Goal: Task Accomplishment & Management: Manage account settings

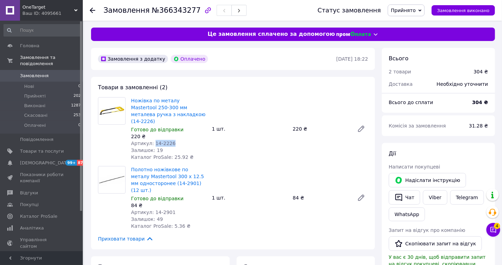
drag, startPoint x: 153, startPoint y: 136, endPoint x: 179, endPoint y: 136, distance: 25.5
click at [179, 140] on div "Артикул: 14-2226" at bounding box center [168, 143] width 75 height 7
copy span "14-2226"
click at [154, 210] on span "Артикул: 14-2901" at bounding box center [153, 213] width 45 height 6
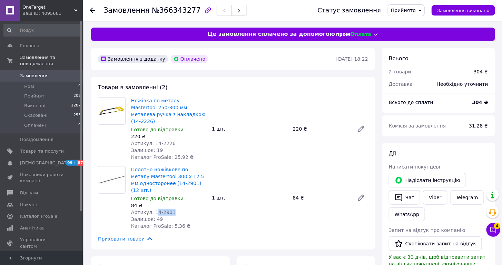
drag, startPoint x: 154, startPoint y: 199, endPoint x: 175, endPoint y: 200, distance: 21.4
click at [175, 209] on div "Артикул: 14-2901" at bounding box center [168, 212] width 75 height 7
drag, startPoint x: 175, startPoint y: 199, endPoint x: 154, endPoint y: 198, distance: 21.1
click at [154, 209] on div "Артикул: 14-2901" at bounding box center [168, 212] width 75 height 7
copy span "14-2901"
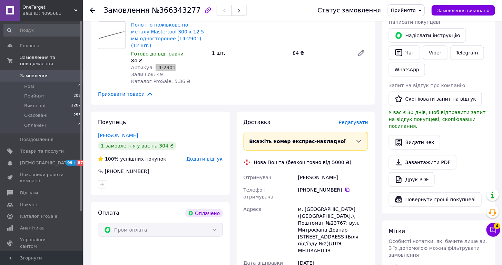
scroll to position [194, 0]
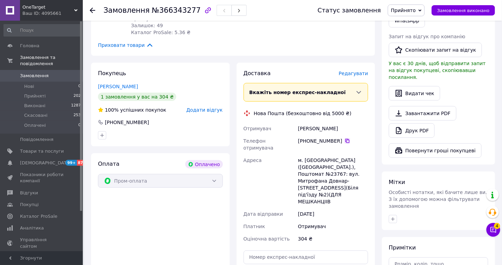
click at [348, 138] on icon at bounding box center [348, 141] width 6 height 6
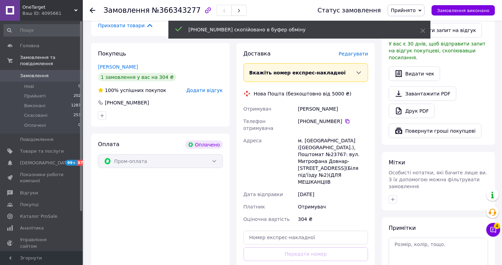
scroll to position [250, 0]
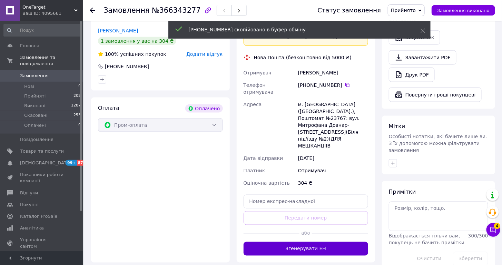
click at [314, 242] on button "Згенерувати ЕН" at bounding box center [306, 249] width 125 height 14
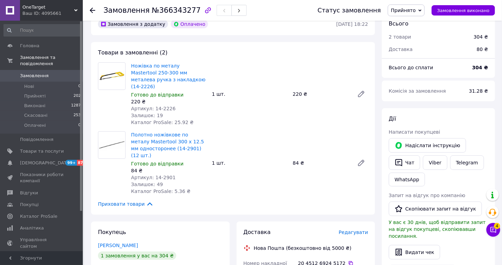
scroll to position [121, 0]
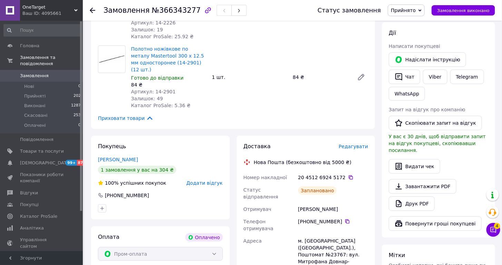
click at [309, 203] on div "Кризський Сергій" at bounding box center [333, 209] width 73 height 12
copy div "Кризський"
click at [309, 235] on div "м. Київ (Київська обл.), Поштомат №23767: вул. Митрофана Довнар-Запольського,9(…" at bounding box center [333, 262] width 73 height 54
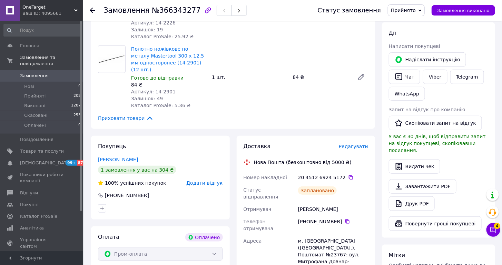
click at [309, 235] on div "м. Київ (Київська обл.), Поштомат №23767: вул. Митрофана Довнар-Запольського,9(…" at bounding box center [333, 262] width 73 height 54
copy div "Київ"
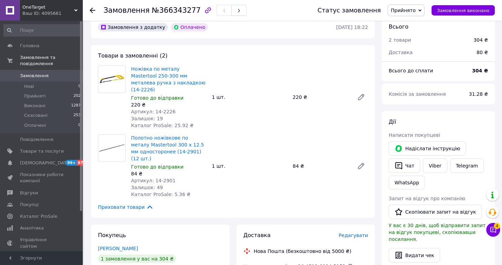
scroll to position [0, 0]
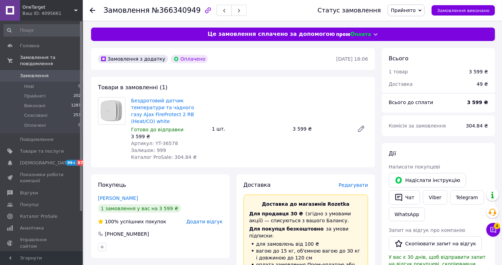
click at [166, 144] on span "Артикул: YT-36578" at bounding box center [154, 144] width 47 height 6
copy span "36578"
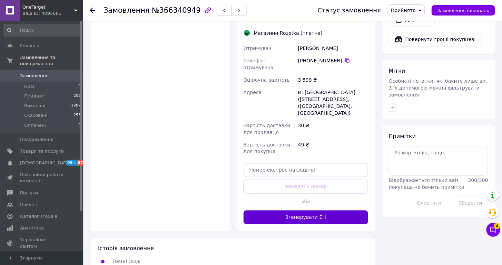
scroll to position [319, 0]
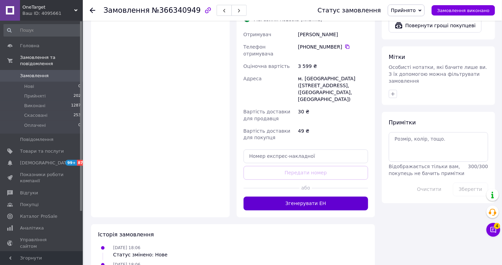
click at [313, 197] on button "Згенерувати ЕН" at bounding box center [306, 204] width 125 height 14
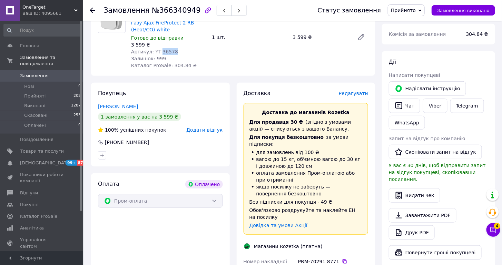
scroll to position [0, 0]
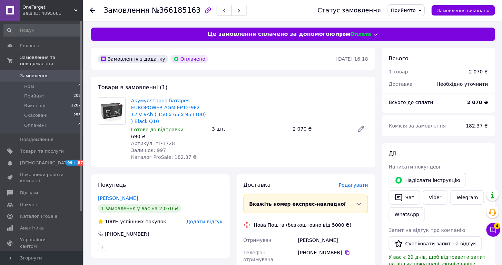
click at [169, 141] on span "Артикул: YT-1728" at bounding box center [153, 144] width 44 height 6
copy span "1728"
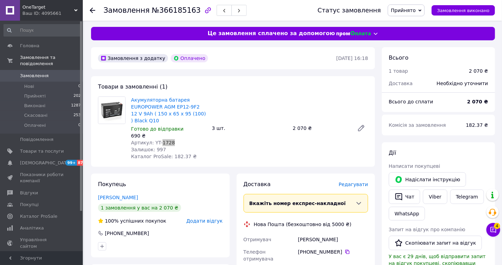
scroll to position [254, 0]
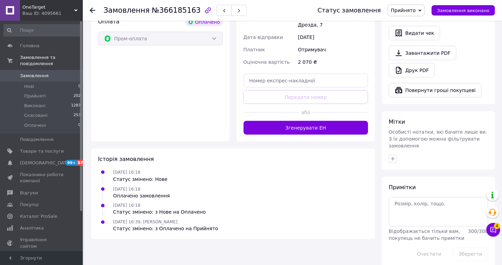
click at [334, 121] on button "Згенерувати ЕН" at bounding box center [306, 128] width 125 height 14
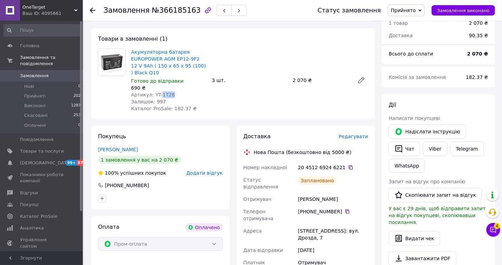
scroll to position [0, 0]
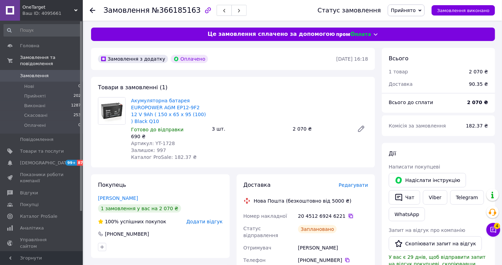
click at [348, 215] on icon at bounding box center [351, 217] width 6 height 6
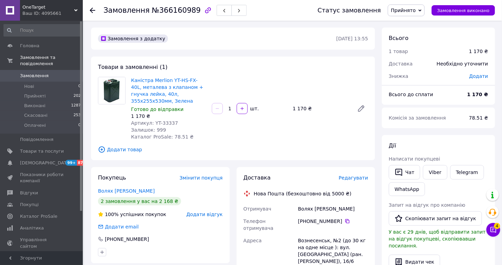
click at [165, 124] on span "Артикул: YT-33337" at bounding box center [154, 123] width 47 height 6
click at [165, 123] on span "Артикул: YT-33337" at bounding box center [154, 123] width 47 height 6
copy span "33337"
click at [116, 192] on link "Волях Сергей" at bounding box center [126, 191] width 57 height 6
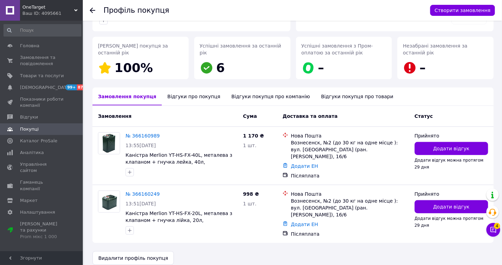
click at [186, 101] on div "Відгуки про покупця" at bounding box center [194, 97] width 64 height 18
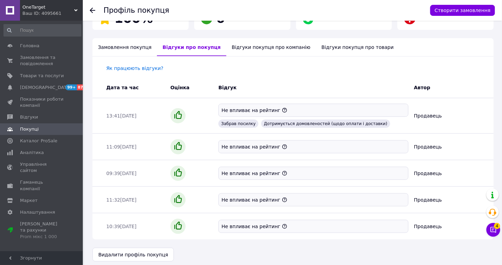
scroll to position [142, 0]
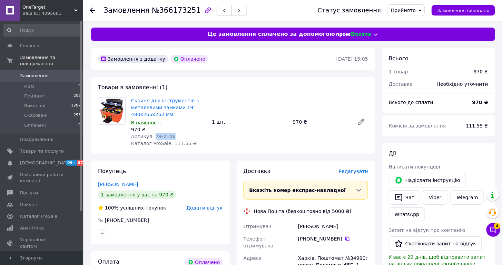
drag, startPoint x: 154, startPoint y: 136, endPoint x: 185, endPoint y: 137, distance: 31.1
click at [185, 137] on div "Артикул: 79-2106" at bounding box center [168, 136] width 75 height 7
copy span "79-2106"
click at [187, 121] on div "В наявності" at bounding box center [168, 122] width 75 height 7
drag, startPoint x: 174, startPoint y: 114, endPoint x: 130, endPoint y: 100, distance: 46.2
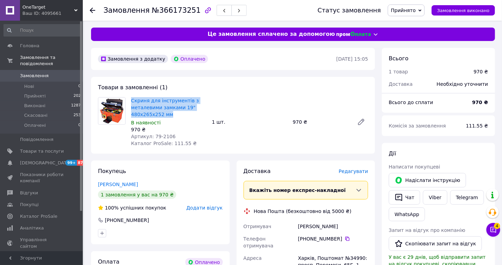
click at [130, 100] on div "Скриня для інструментів з металевими замками 19" 480х265х252 мм В наявності 970…" at bounding box center [168, 122] width 81 height 52
copy link "Скриня для інструментів з металевими замками 19" 480х265х252 мм"
click at [214, 100] on div "Скриня для інструментів з металевими замками 19" 480х265х252 мм В наявності 970…" at bounding box center [249, 122] width 243 height 52
drag, startPoint x: 129, startPoint y: 100, endPoint x: 188, endPoint y: 100, distance: 59.4
click at [188, 100] on div "Скриня для інструментів з металевими замками 19" 480х265х252 мм В наявності 970…" at bounding box center [168, 122] width 81 height 52
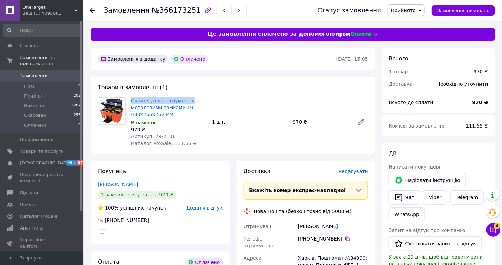
copy link "Скриня для інструментів"
drag, startPoint x: 177, startPoint y: 115, endPoint x: 131, endPoint y: 114, distance: 46.6
click at [131, 114] on span "Скриня для інструментів з металевими замками 19" 480х265х252 мм" at bounding box center [168, 107] width 75 height 21
copy link "480х265х252 мм"
click at [206, 108] on span "Скриня для інструментів з металевими замками 19" 480х265х252 мм" at bounding box center [168, 107] width 75 height 21
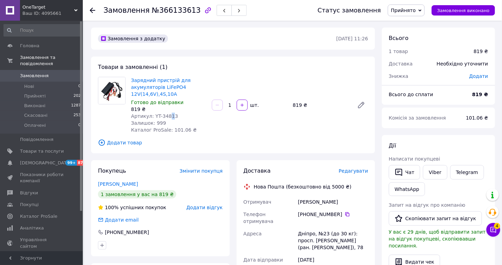
click at [171, 117] on span "Артикул: YT-34813" at bounding box center [154, 117] width 47 height 6
click at [167, 116] on span "Артикул: YT-34813" at bounding box center [154, 117] width 47 height 6
copy span "34813"
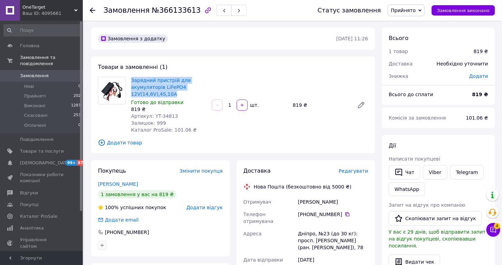
drag, startPoint x: 186, startPoint y: 95, endPoint x: 133, endPoint y: 73, distance: 57.6
click at [133, 73] on div "Товари в замовленні (1) Зарядний пристрій для акумуляторів LiFePO4 12V(14,6V),4…" at bounding box center [233, 105] width 284 height 97
copy link "Зарядний пристрій для акумуляторів LiFePO4 12V(14,6V),4S,10A"
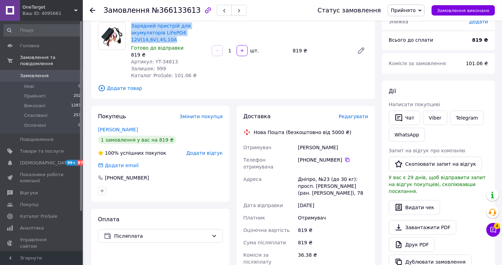
scroll to position [67, 0]
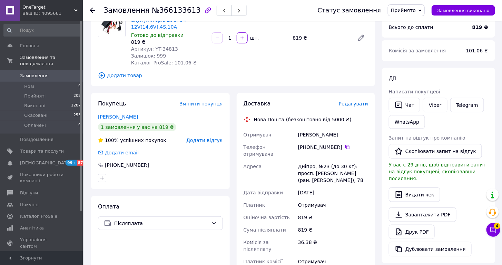
click at [343, 144] on div "+380 98 773 55 51" at bounding box center [333, 147] width 70 height 7
click at [348, 146] on icon at bounding box center [347, 147] width 4 height 4
click at [308, 137] on div "пятницкий сергей" at bounding box center [333, 135] width 73 height 12
copy div "пятницкий"
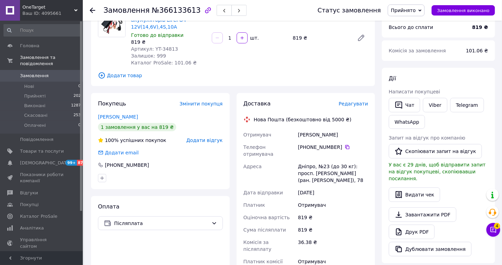
click at [309, 160] on div "Дніпро, №23 (до 30 кг): просп. Олександра Поля (ран. Кірова), 78" at bounding box center [333, 173] width 73 height 26
drag, startPoint x: 309, startPoint y: 158, endPoint x: 290, endPoint y: 111, distance: 50.6
click at [309, 160] on div "Дніпро, №23 (до 30 кг): просп. Олександра Поля (ран. Кірова), 78" at bounding box center [333, 173] width 73 height 26
copy div "Дніпро"
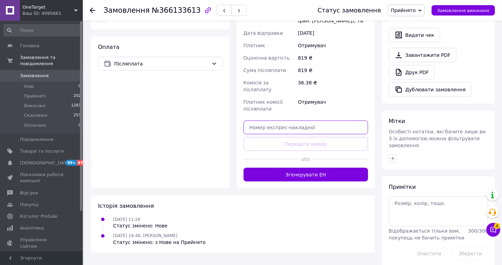
click at [312, 121] on input "text" at bounding box center [306, 128] width 125 height 14
paste input "20451269247900"
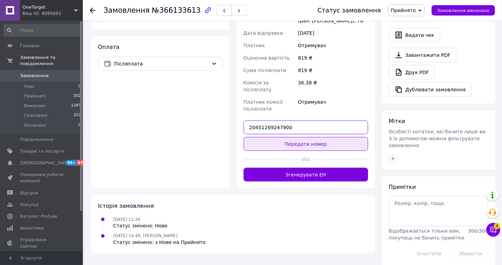
type input "20451269247900"
click at [312, 137] on button "Передати номер" at bounding box center [306, 144] width 125 height 14
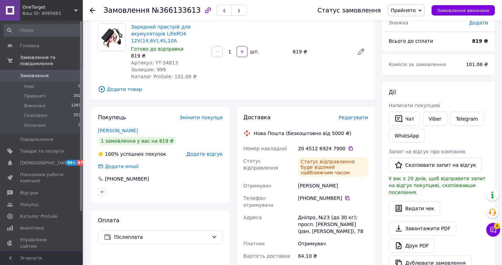
scroll to position [0, 0]
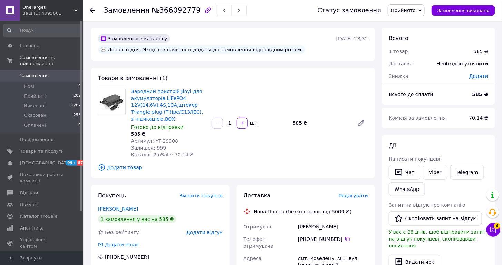
click at [169, 140] on span "Артикул: YT-29908" at bounding box center [154, 141] width 47 height 6
copy span "29908"
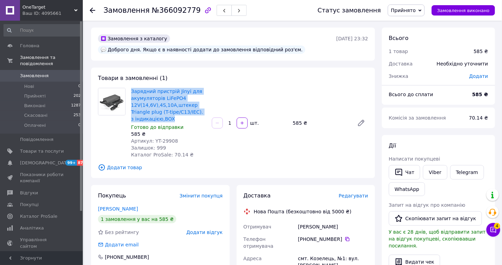
drag, startPoint x: 168, startPoint y: 112, endPoint x: 135, endPoint y: 85, distance: 42.7
click at [135, 85] on div "Товари в замовленні (1) Зарядний пристрій Jinyi для акумуляторів LiFePO4 12V(14…" at bounding box center [233, 123] width 284 height 111
copy link "Зарядний пристрій Jinyi для акумуляторів LiFePO4 12V(14,6V),4S,10A,штекер Trian…"
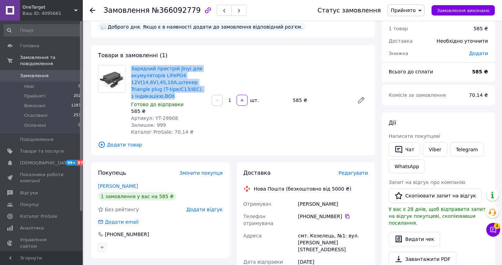
scroll to position [61, 0]
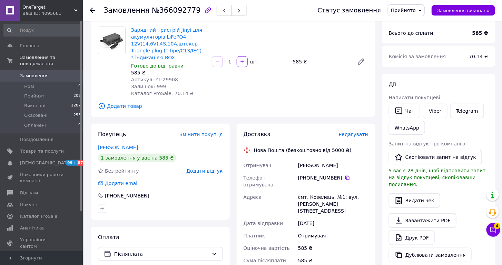
click at [349, 179] on div "[PHONE_NUMBER]" at bounding box center [333, 178] width 70 height 7
click at [345, 175] on icon at bounding box center [348, 178] width 6 height 6
click at [313, 167] on div "[PERSON_NAME]" at bounding box center [333, 165] width 73 height 12
click at [313, 166] on div "[PERSON_NAME]" at bounding box center [333, 165] width 73 height 12
copy div "[PERSON_NAME]"
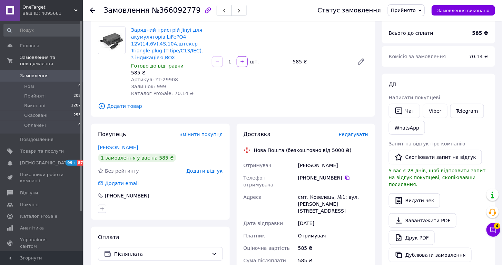
click at [317, 191] on div "смт. Козелець, №1: вул. [PERSON_NAME][STREET_ADDRESS]" at bounding box center [333, 204] width 73 height 26
drag, startPoint x: 317, startPoint y: 188, endPoint x: 313, endPoint y: 181, distance: 7.6
click at [317, 191] on div "смт. Козелець, №1: вул. [PERSON_NAME][STREET_ADDRESS]" at bounding box center [333, 204] width 73 height 26
copy div "[PERSON_NAME]"
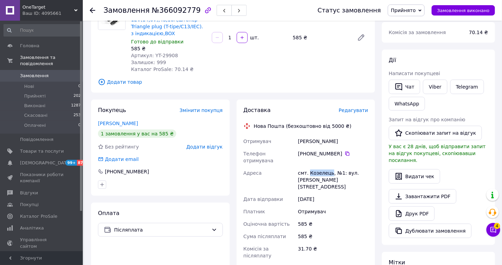
scroll to position [201, 0]
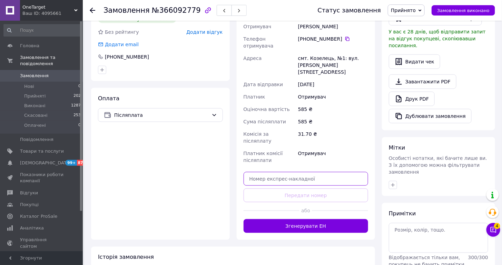
click at [303, 172] on input "text" at bounding box center [306, 179] width 125 height 14
paste input "20451269248504"
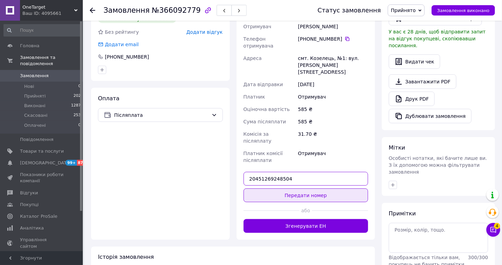
type input "20451269248504"
click at [305, 189] on button "Передати номер" at bounding box center [306, 196] width 125 height 14
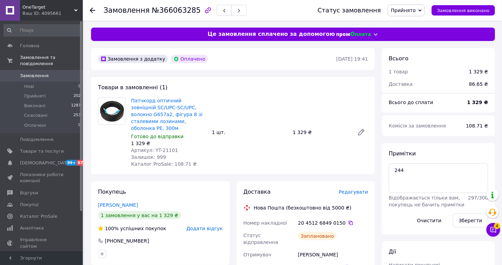
scroll to position [51, 0]
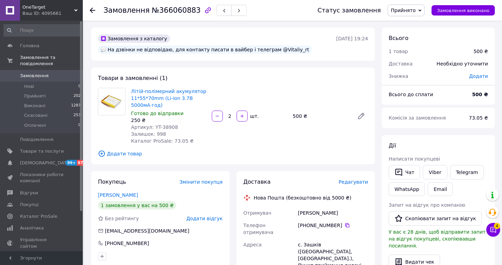
click at [164, 126] on span "Артикул: YT-38908" at bounding box center [154, 128] width 47 height 6
copy span "38908"
drag, startPoint x: 169, startPoint y: 108, endPoint x: 132, endPoint y: 88, distance: 42.2
click at [132, 88] on span "Літій-полімерний акумулятор 11*55*70mm (Li-ion 3.7В 5000мА·год)" at bounding box center [168, 98] width 75 height 21
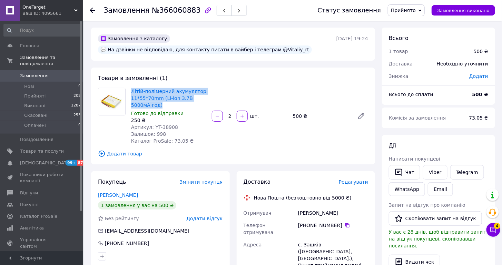
copy link "Літій-полімерний акумулятор 11*55*70mm (Li-ion 3.7В 5000мА·год)"
click at [347, 224] on icon at bounding box center [347, 226] width 4 height 4
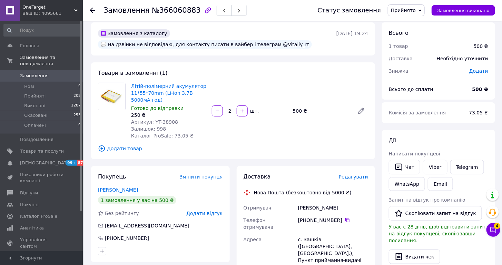
scroll to position [13, 0]
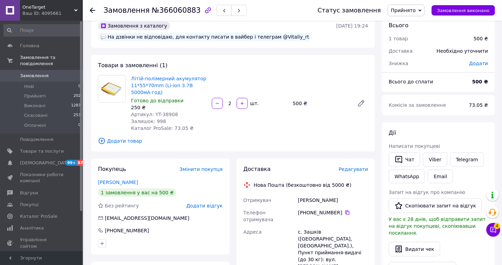
click at [311, 226] on div "с. Зашків (Львівська обл., Львівський р-н.), Пункт приймання-видачі (до 30 кг):…" at bounding box center [333, 253] width 73 height 54
copy div "Зашків"
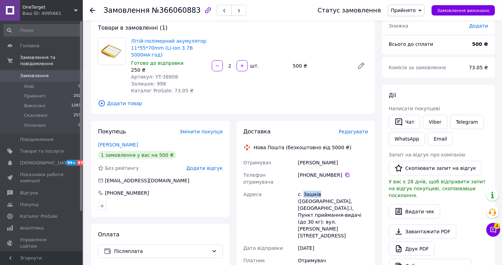
scroll to position [162, 0]
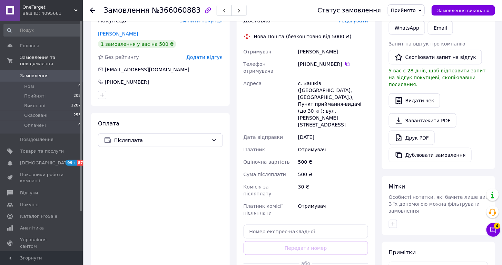
click at [297, 189] on div "Доставка Редагувати Нова Пошта (безкоштовно від 5000 ₴) Отримувач Кушнір Віталі…" at bounding box center [306, 151] width 125 height 269
click at [298, 225] on input "text" at bounding box center [306, 232] width 125 height 14
paste input "20451269249117"
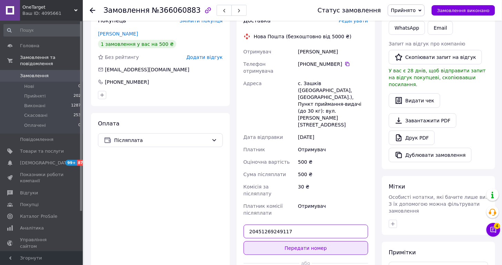
type input "20451269249117"
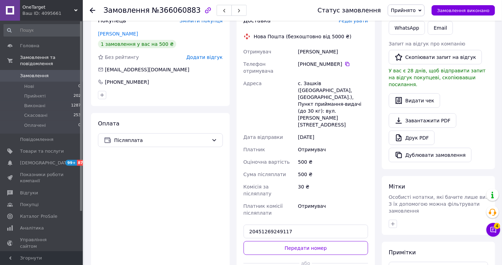
drag, startPoint x: 298, startPoint y: 211, endPoint x: 270, endPoint y: 180, distance: 41.3
click at [298, 242] on button "Передати номер" at bounding box center [306, 249] width 125 height 14
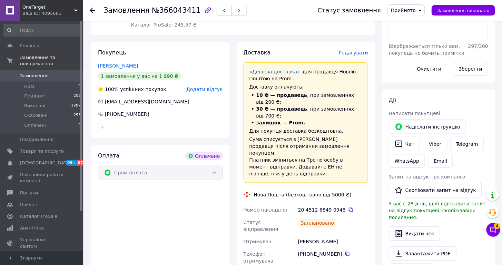
scroll to position [52, 0]
